Goal: Check status

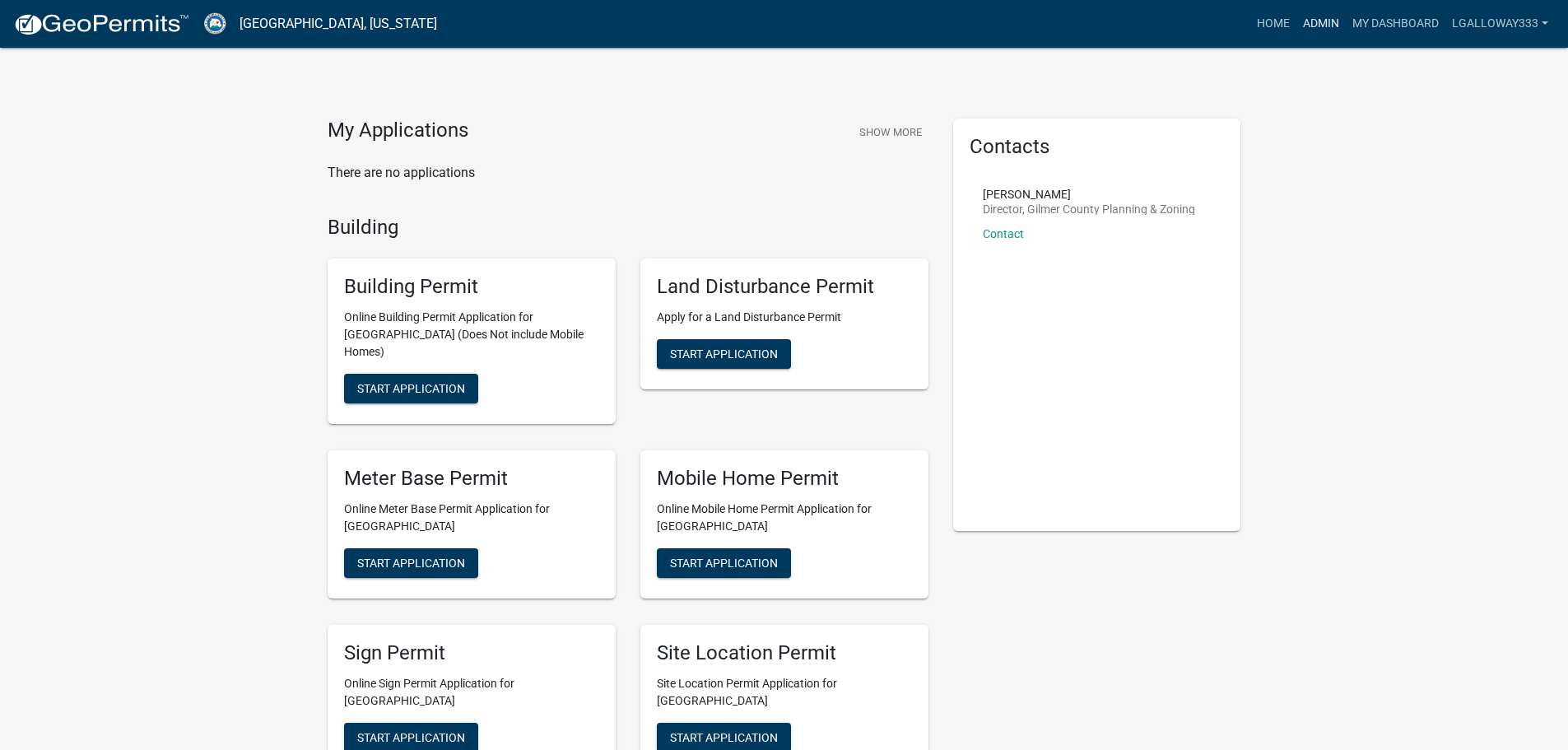
click at [1316, 17] on link "Admin" at bounding box center [1321, 23] width 50 height 31
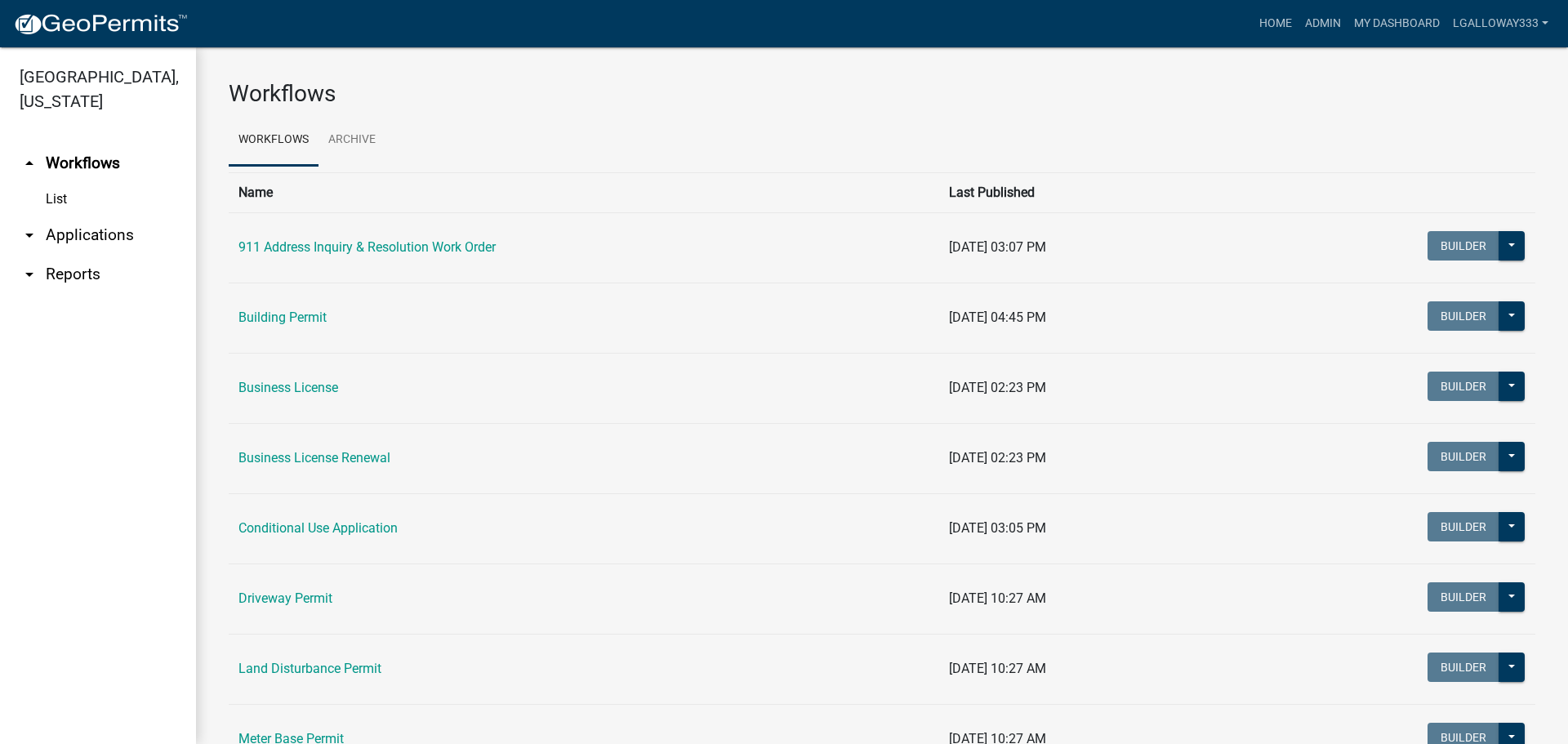
click at [121, 230] on link "arrow_drop_down Applications" at bounding box center [98, 235] width 196 height 40
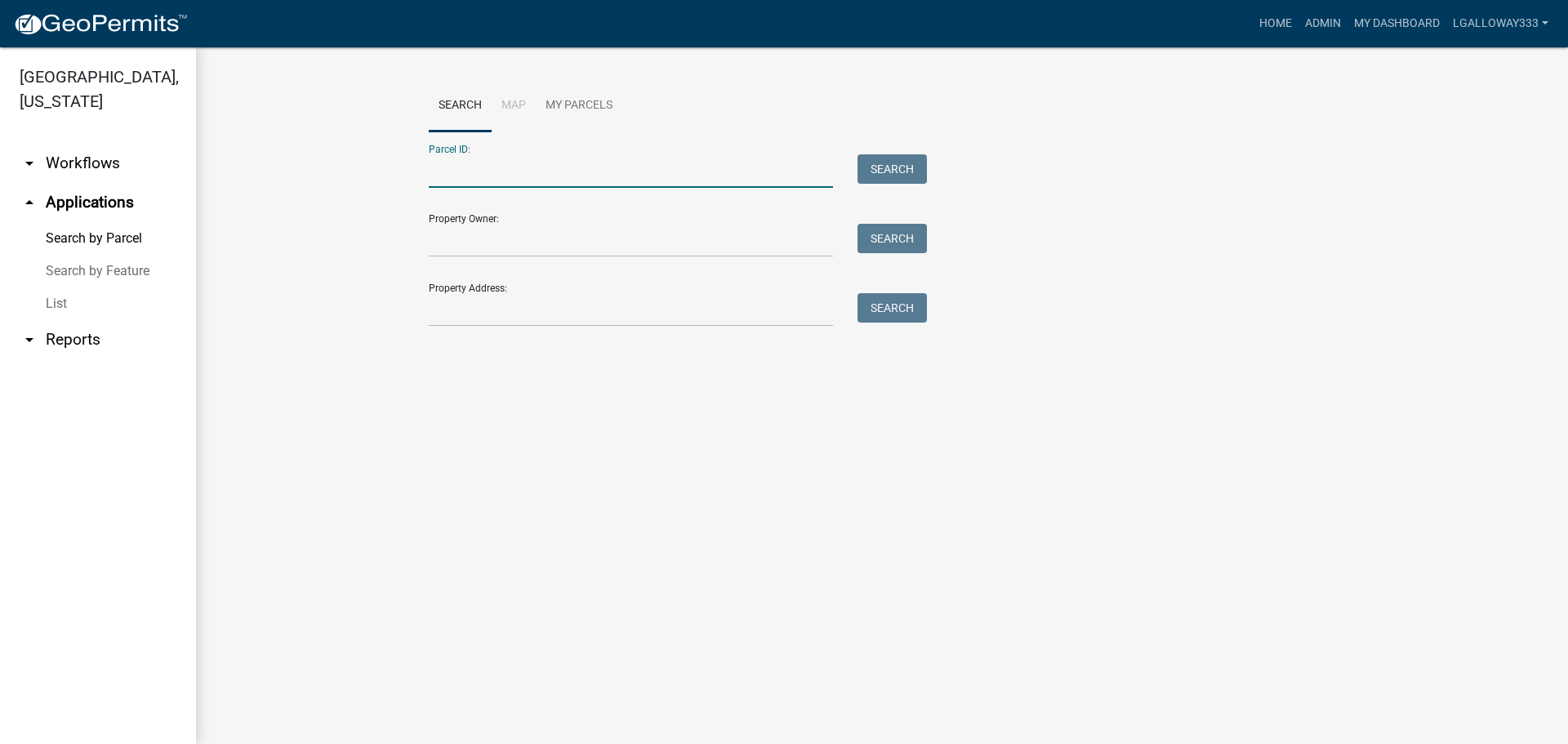
click at [520, 173] on input "Parcel ID:" at bounding box center [631, 171] width 404 height 33
type input "3050F-005"
click at [871, 163] on button "Search" at bounding box center [891, 168] width 70 height 29
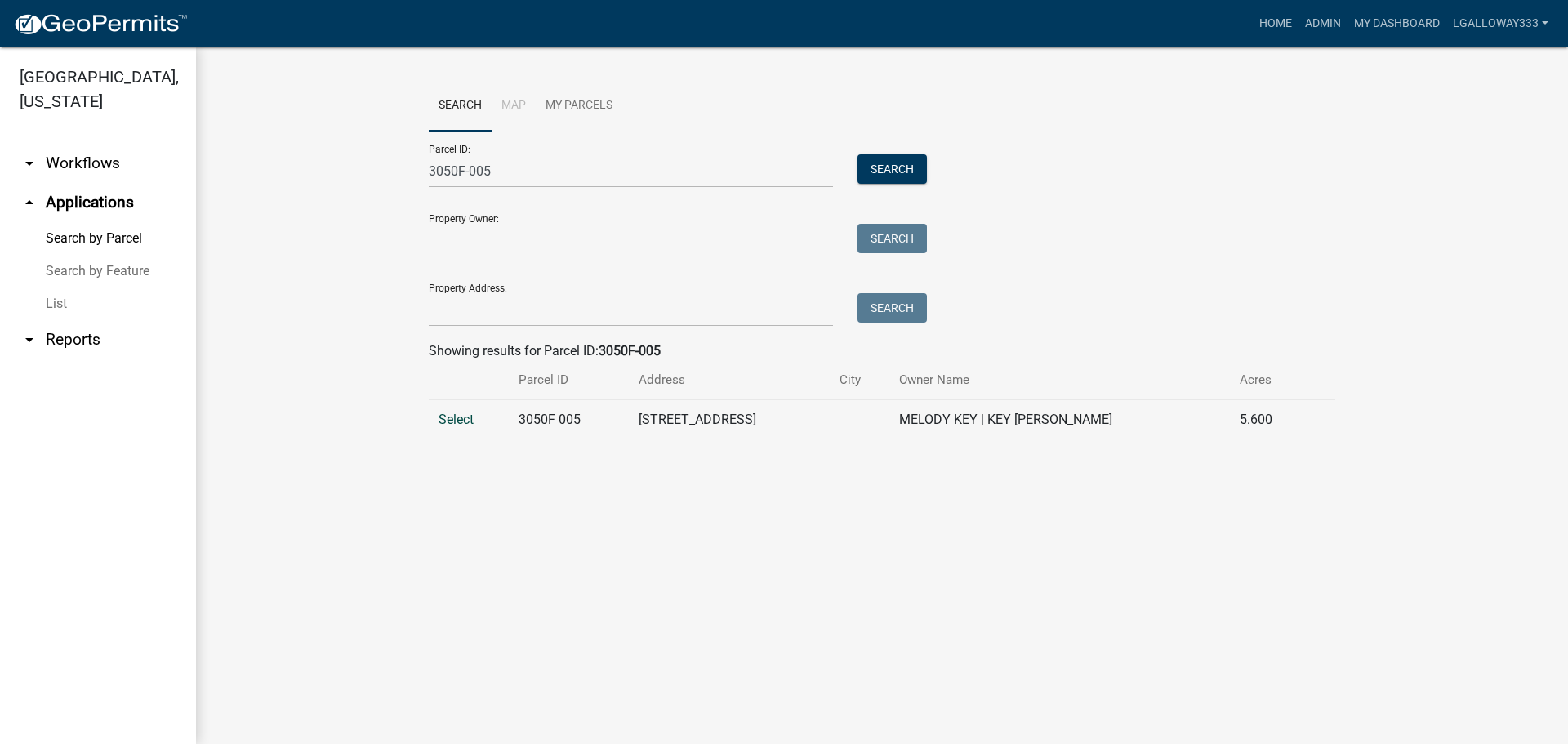
click at [471, 420] on span "Select" at bounding box center [456, 419] width 35 height 16
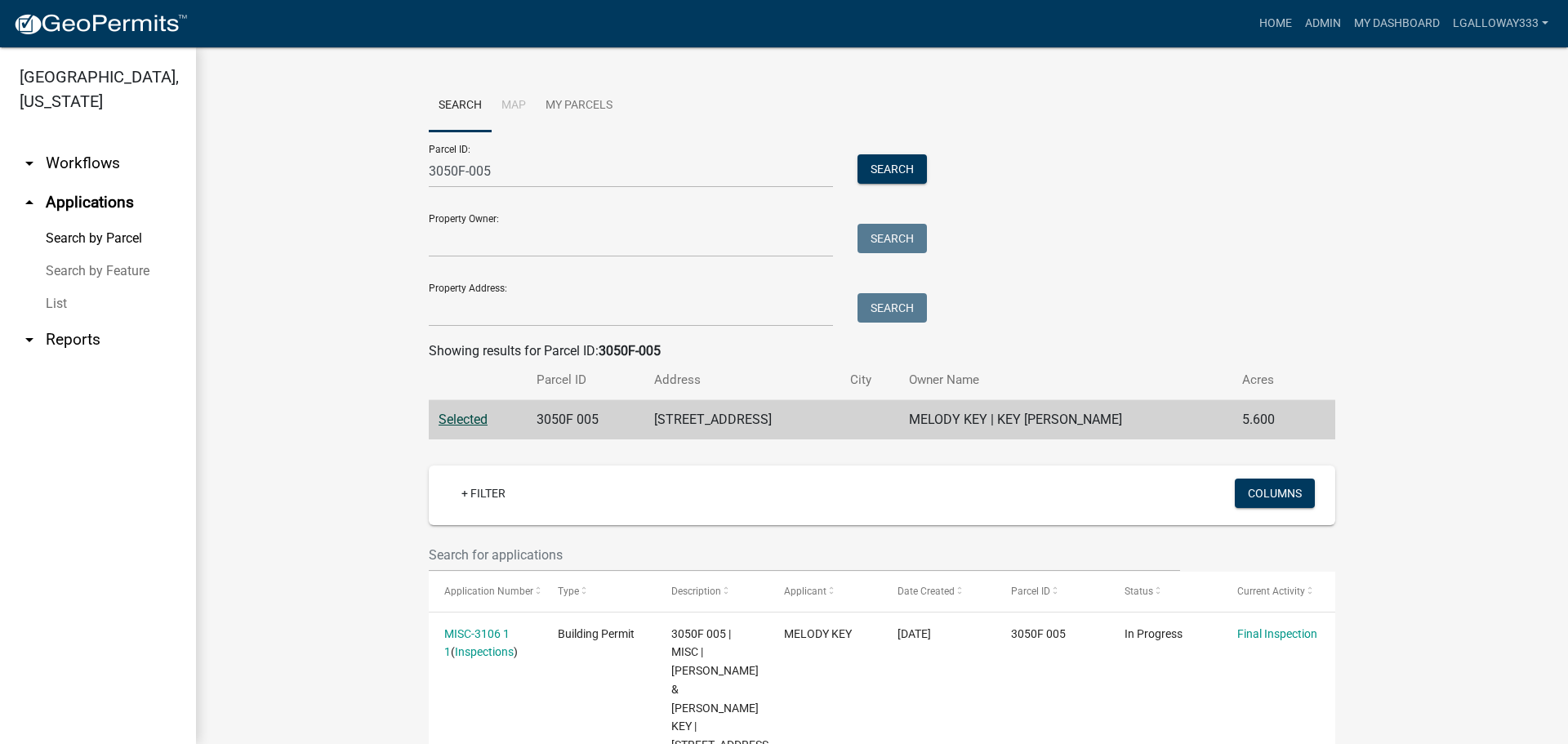
scroll to position [82, 0]
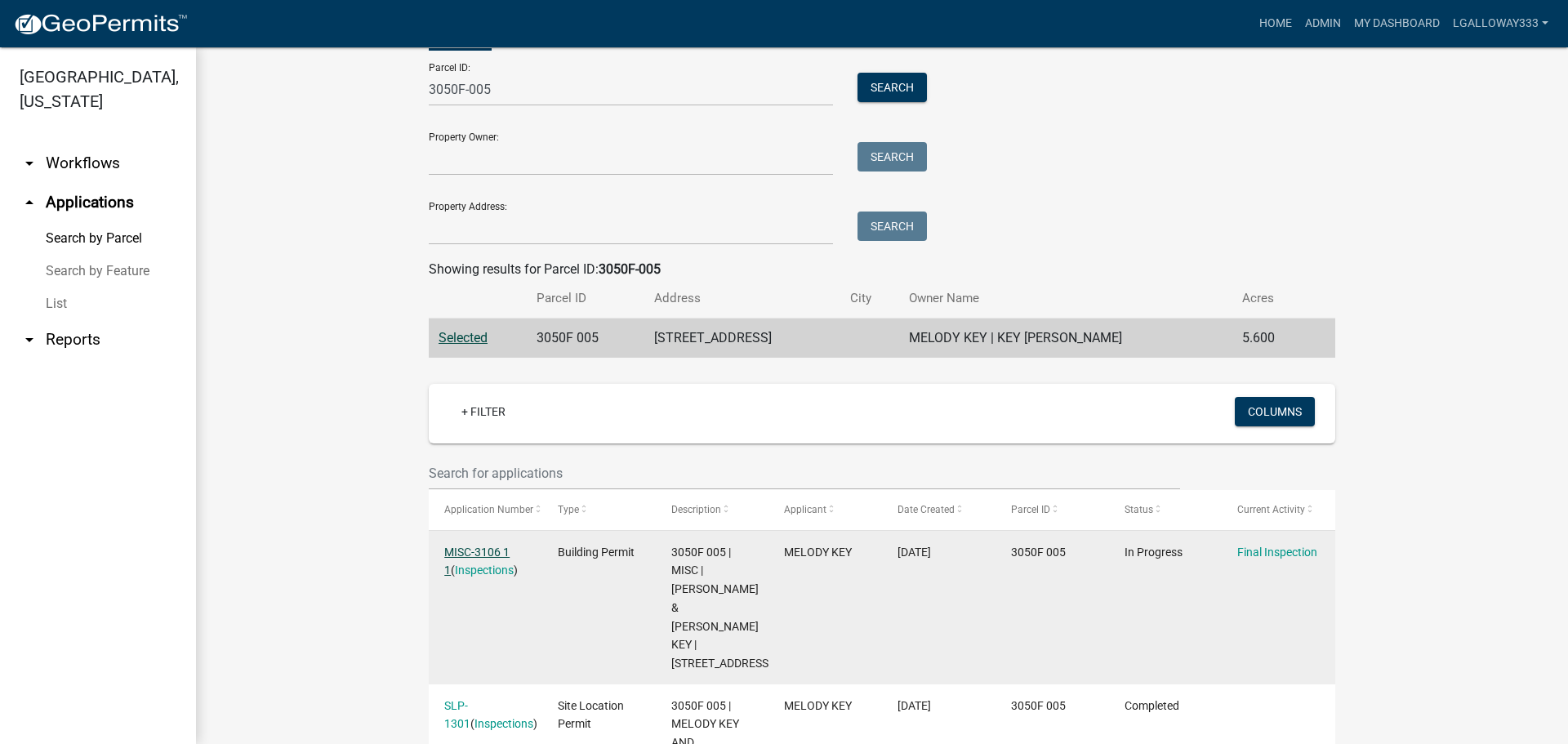
click at [468, 554] on link "MISC-3106 1 1" at bounding box center [477, 561] width 65 height 32
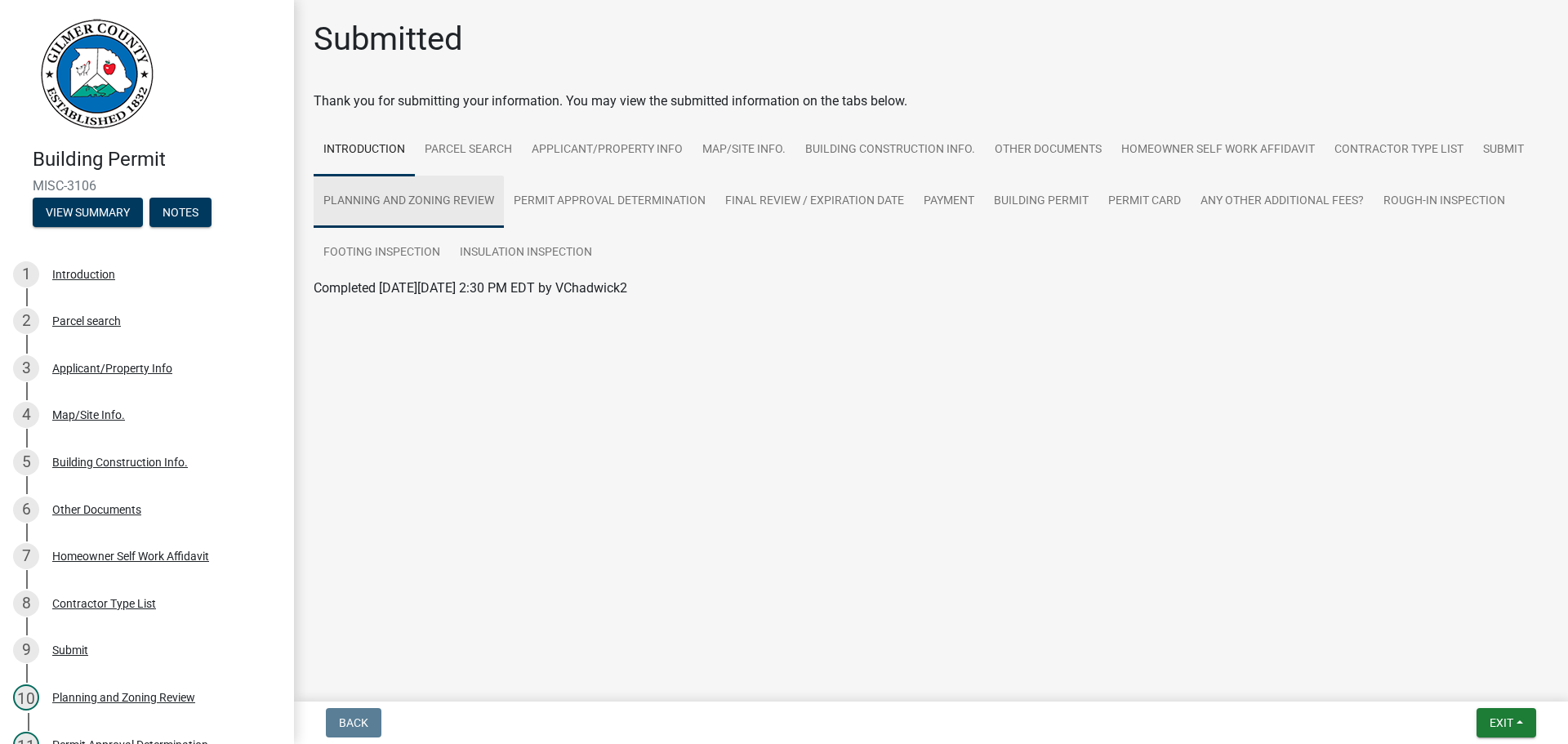
click at [433, 196] on link "Planning and Zoning Review" at bounding box center [409, 201] width 190 height 52
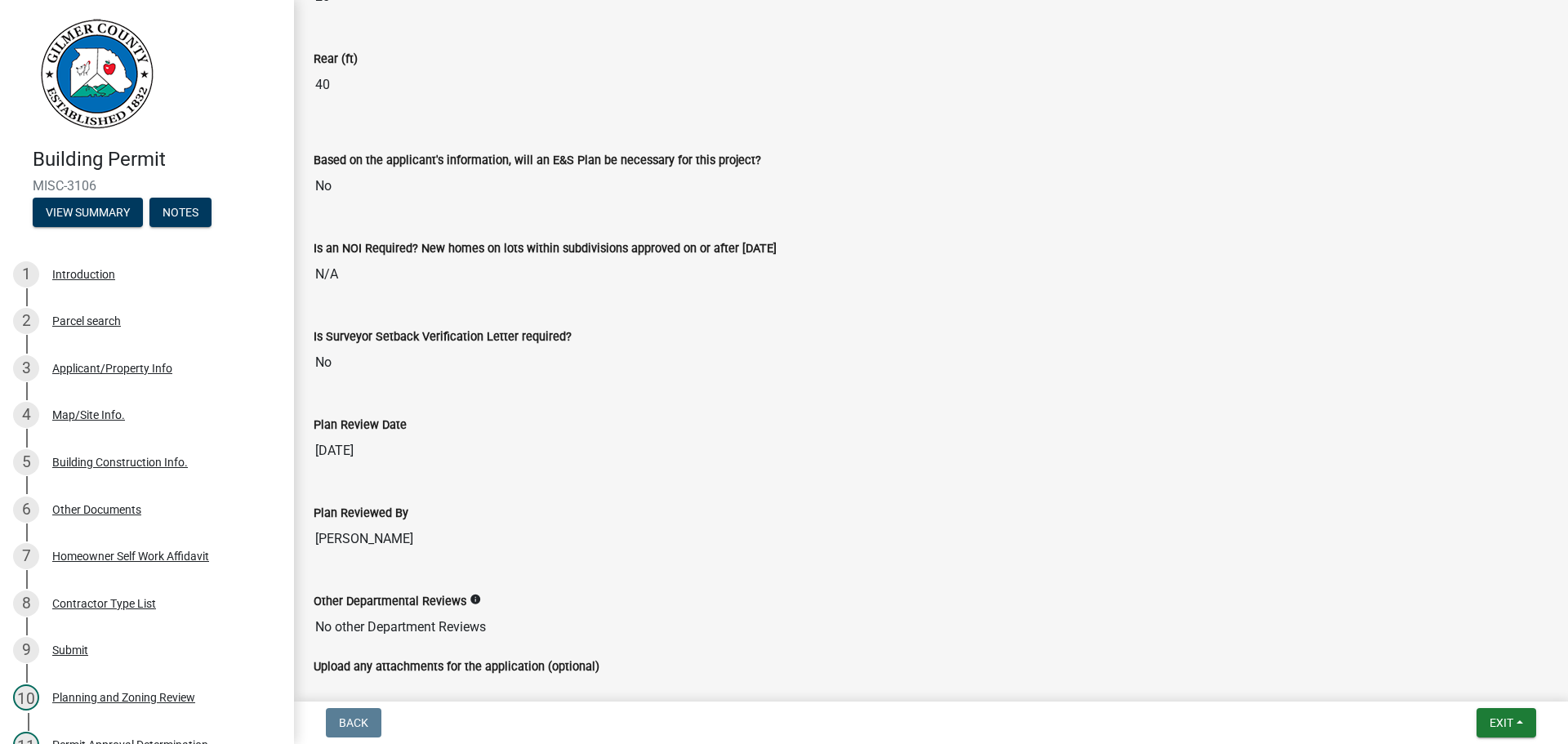
scroll to position [3406, 0]
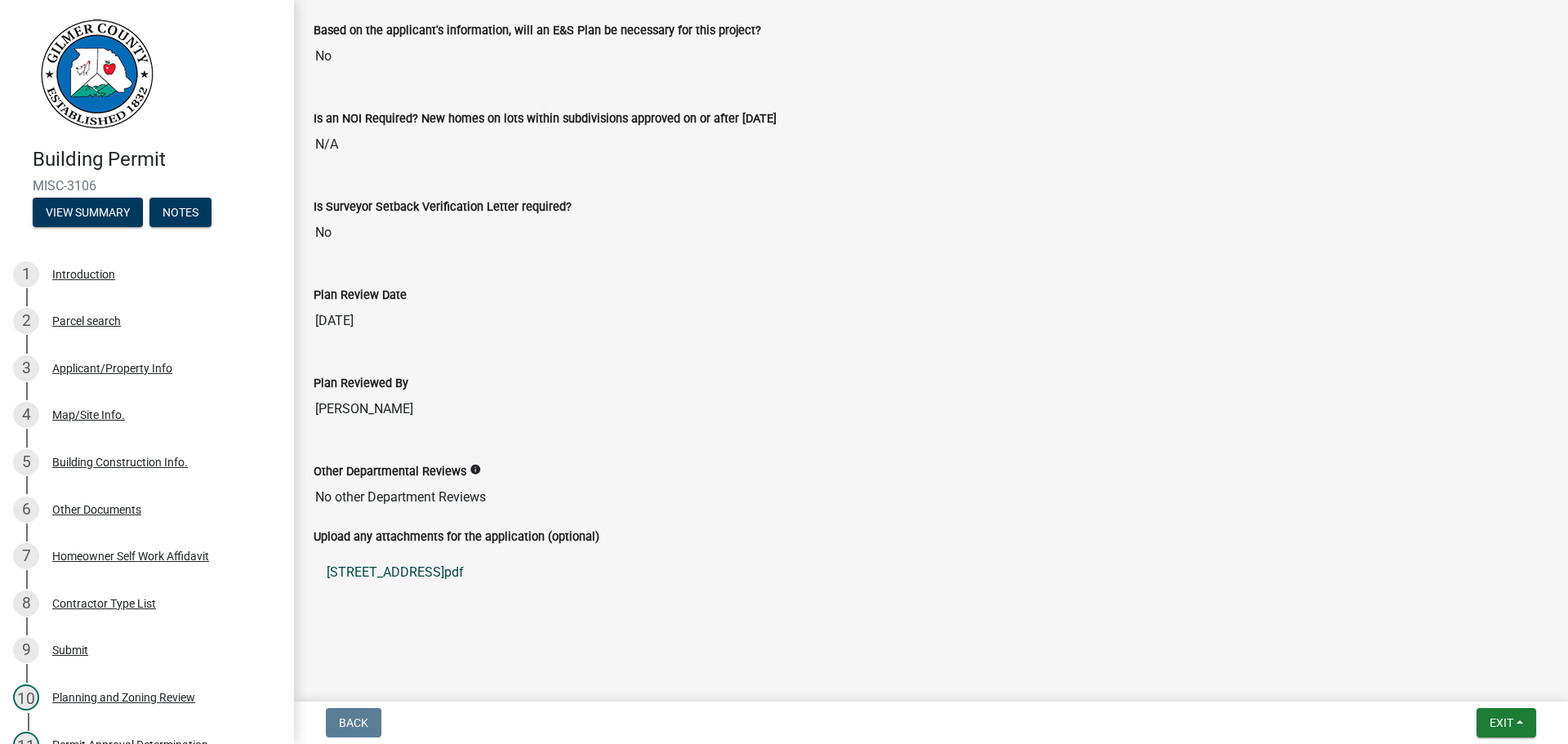
click at [441, 571] on link "[STREET_ADDRESS]pdf" at bounding box center [931, 572] width 1235 height 40
